Goal: Find specific page/section

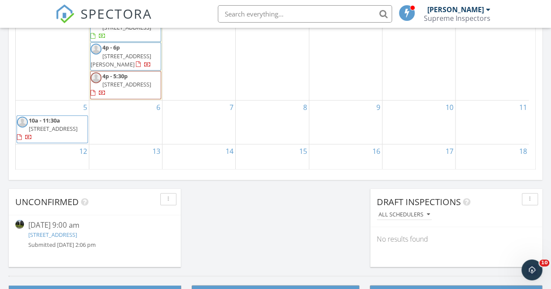
scroll to position [805, 564]
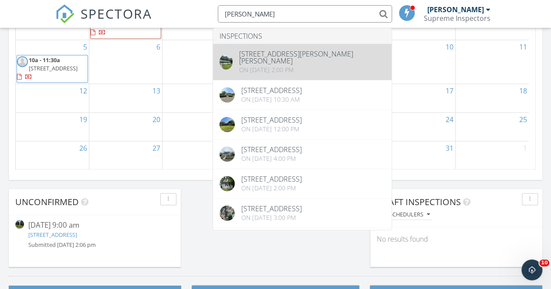
type input "[PERSON_NAME]"
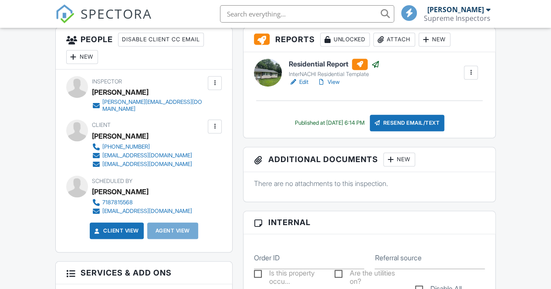
scroll to position [83, 0]
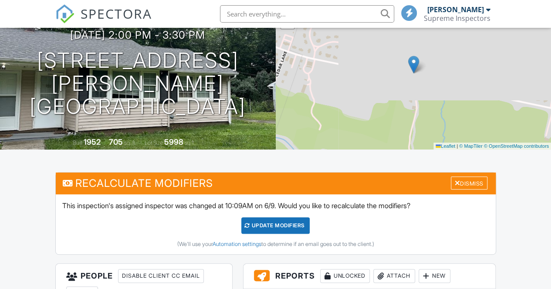
click at [244, 10] on input "text" at bounding box center [307, 13] width 174 height 17
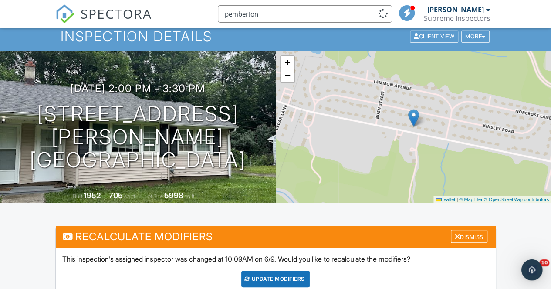
scroll to position [0, 0]
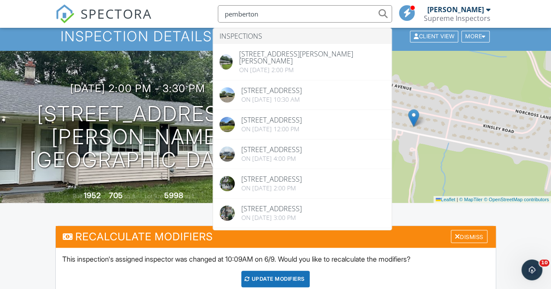
type input "pemberton"
